Goal: Information Seeking & Learning: Learn about a topic

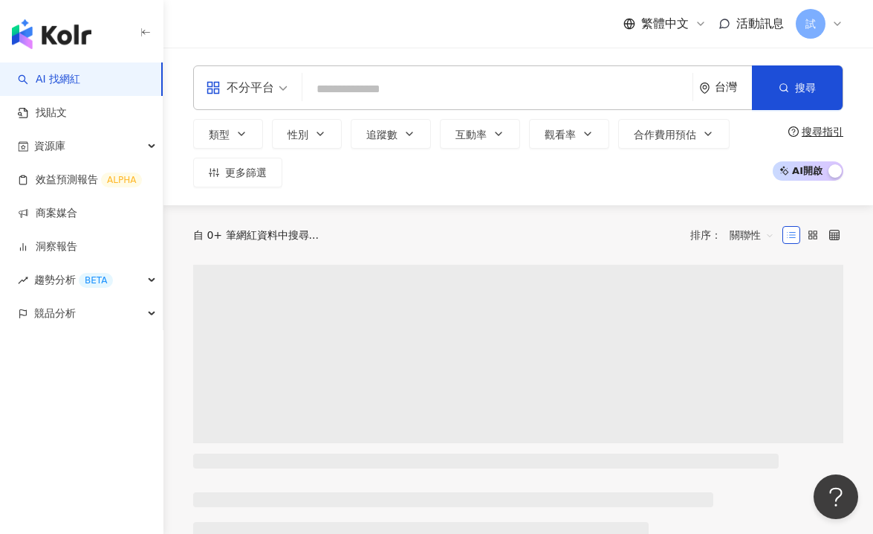
click at [355, 87] on input "search" at bounding box center [497, 89] width 378 height 28
type input "*"
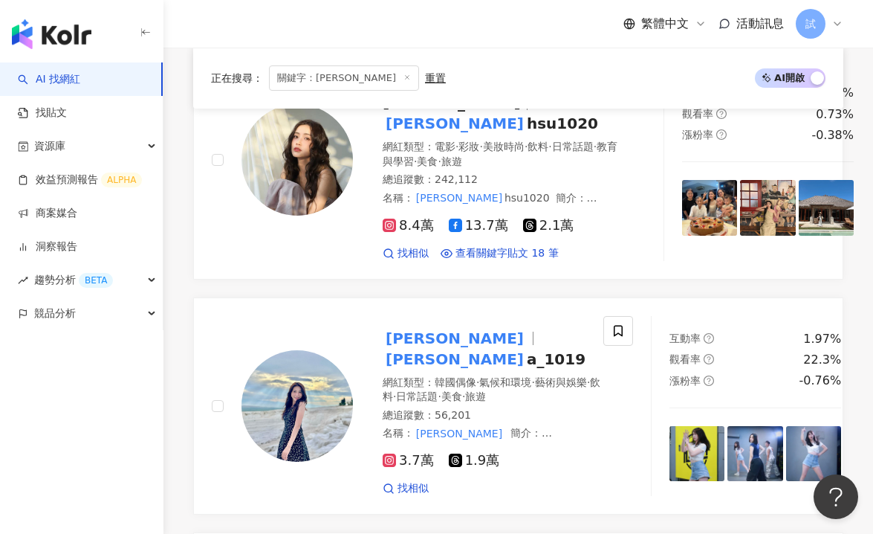
scroll to position [292, 0]
type input "****"
click at [353, 400] on div "Tina tina a_1019 網紅類型 ： 韓國偶像 · 氣候和環境 · 藝術與娛樂 · 飲料 · 日常話題 · 美食 · 旅遊 總追蹤數 ： 56,20…" at bounding box center [480, 405] width 255 height 180
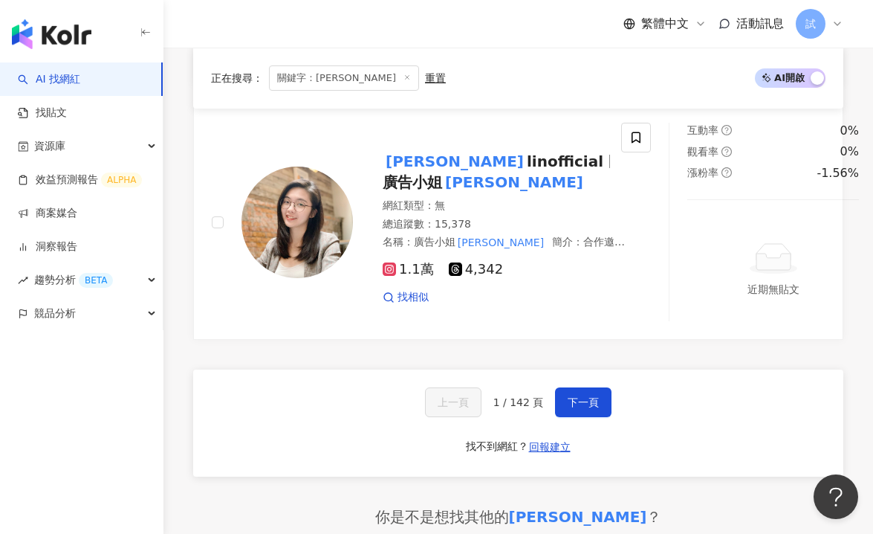
scroll to position [2968, 0]
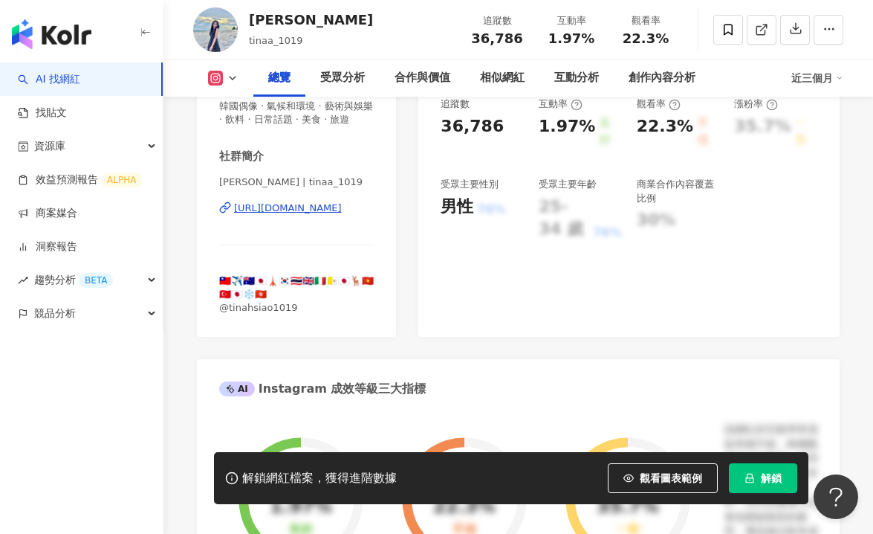
scroll to position [620, 0]
